Goal: Understand process/instructions

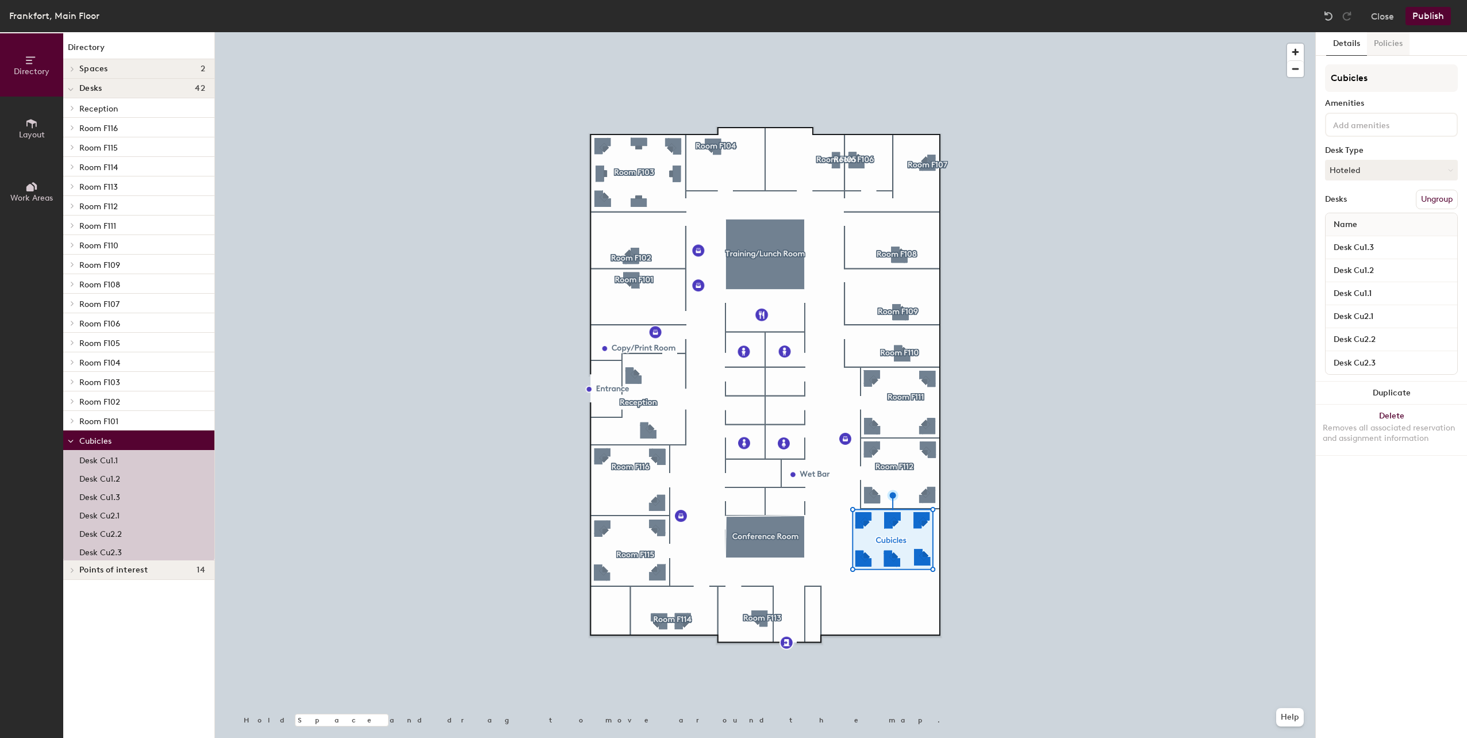
click at [1385, 47] on button "Policies" at bounding box center [1388, 44] width 43 height 24
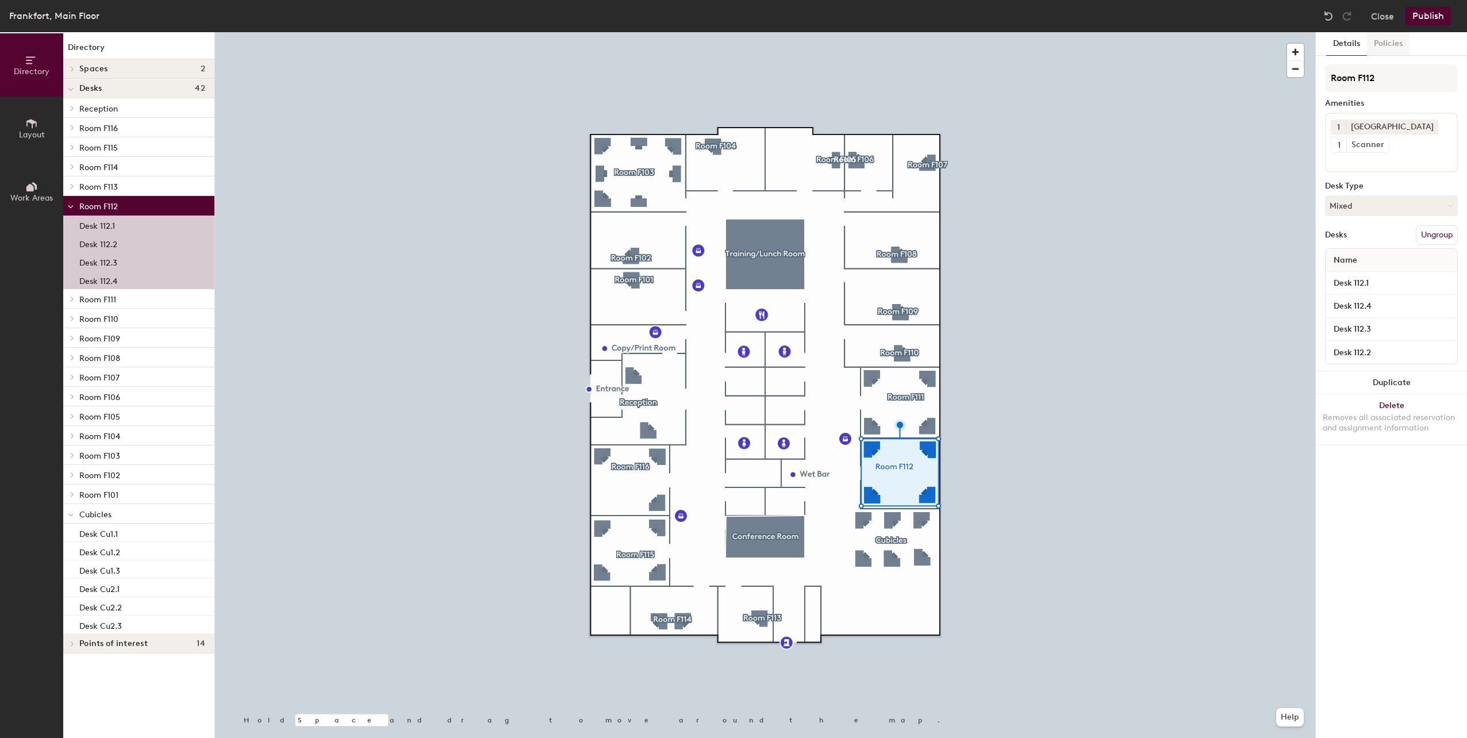
click at [1386, 48] on button "Policies" at bounding box center [1388, 44] width 43 height 24
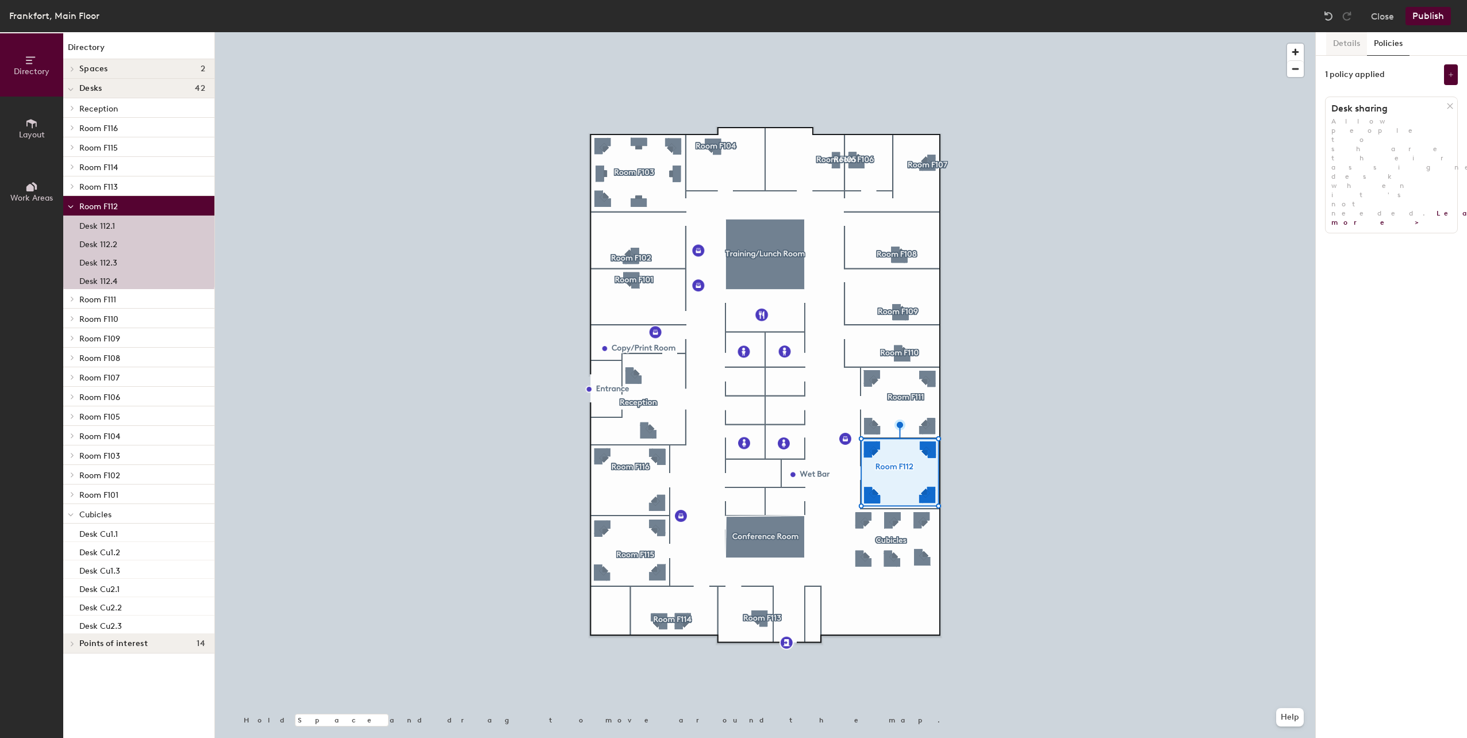
click at [1347, 45] on button "Details" at bounding box center [1346, 44] width 41 height 24
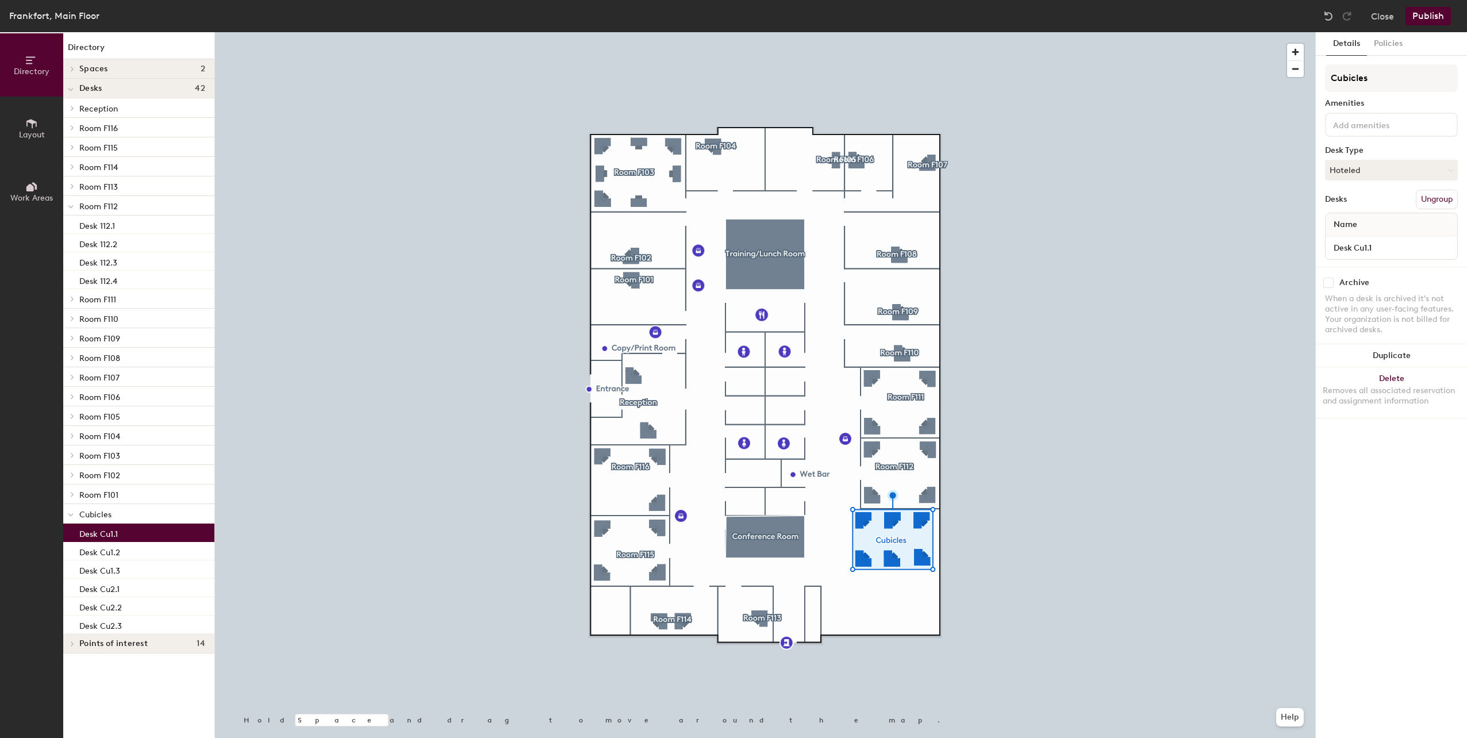
click at [117, 536] on p "Desk Cu1.1" at bounding box center [98, 532] width 39 height 13
click at [1384, 46] on button "Policies" at bounding box center [1388, 44] width 43 height 24
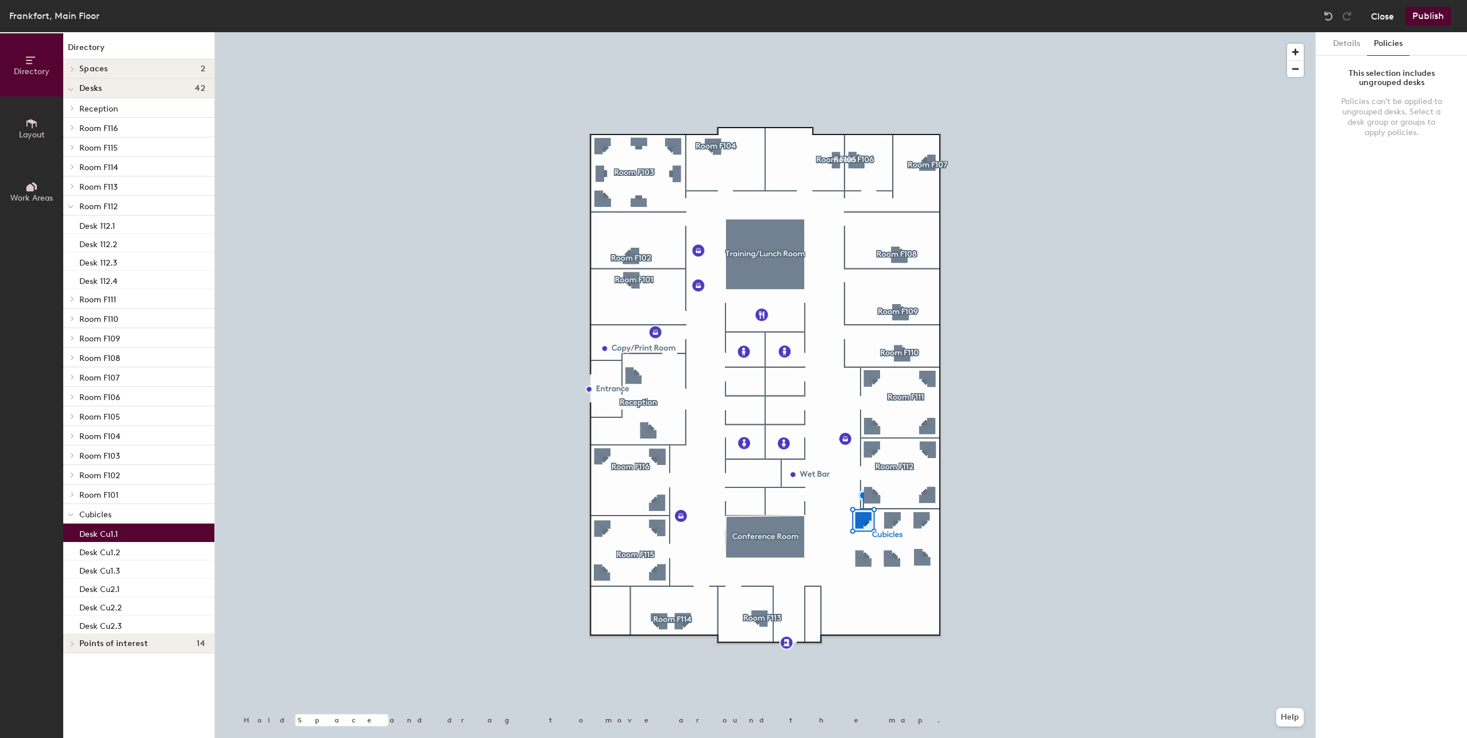
click at [1389, 14] on button "Close" at bounding box center [1382, 16] width 23 height 18
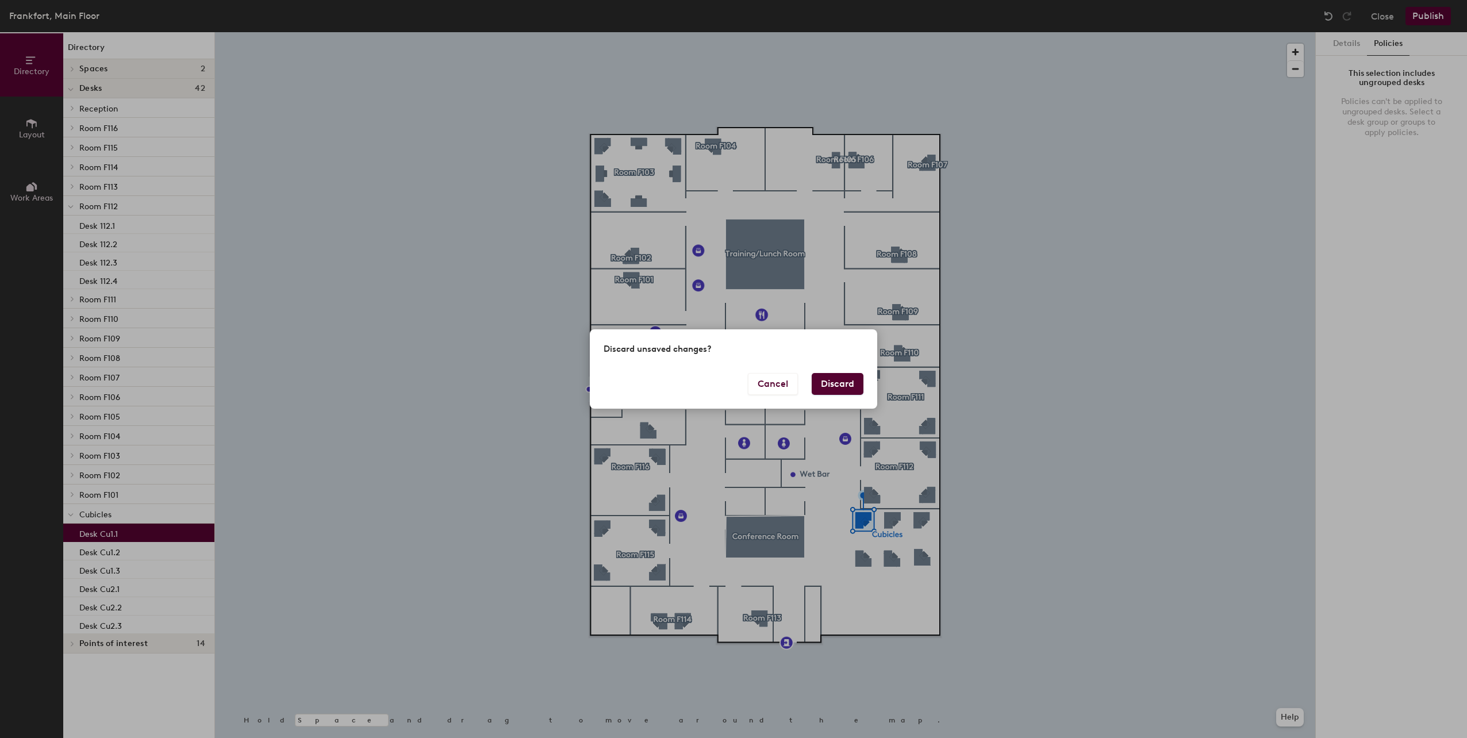
click at [828, 383] on button "Discard" at bounding box center [838, 384] width 52 height 22
